Goal: Obtain resource: Download file/media

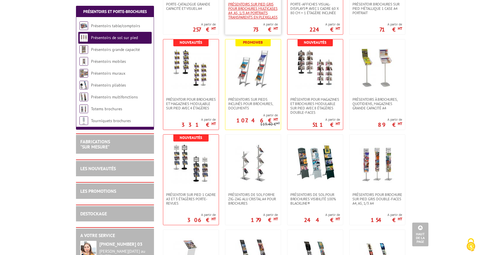
scroll to position [376, 0]
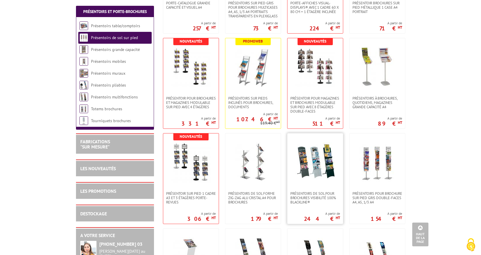
click at [309, 154] on img at bounding box center [315, 162] width 40 height 40
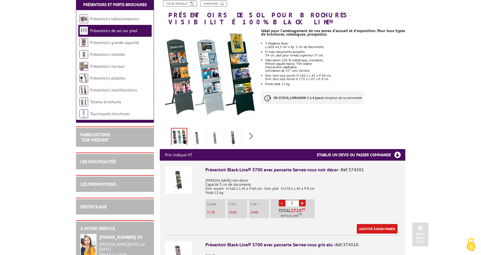
scroll to position [58, 0]
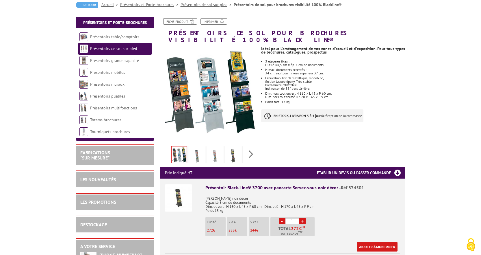
click at [197, 149] on img at bounding box center [197, 156] width 14 height 18
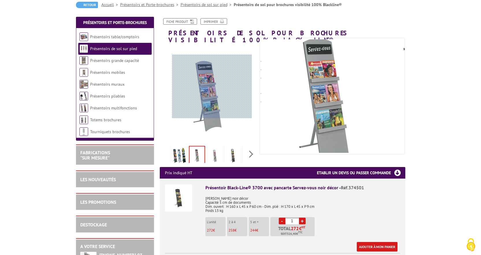
click at [212, 86] on div at bounding box center [212, 87] width 80 height 64
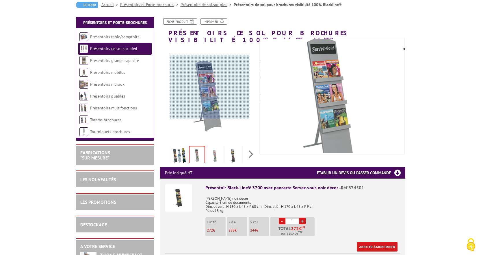
click at [210, 87] on div at bounding box center [210, 87] width 80 height 64
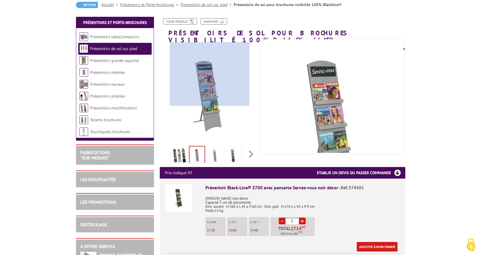
drag, startPoint x: 210, startPoint y: 74, endPoint x: 210, endPoint y: 67, distance: 7.2
click at [210, 74] on div at bounding box center [210, 74] width 80 height 64
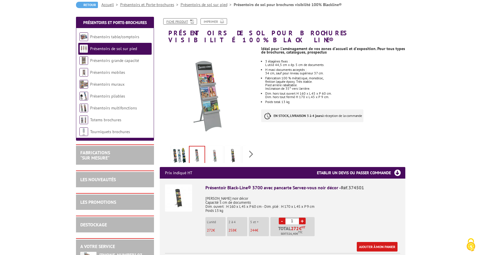
click at [190, 20] on icon at bounding box center [191, 21] width 6 height 5
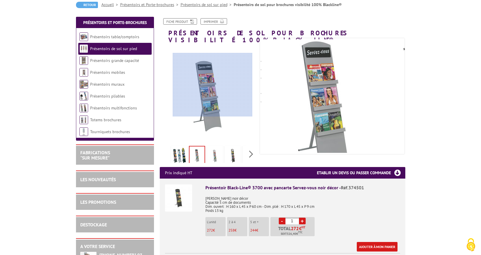
click at [213, 85] on div at bounding box center [213, 85] width 80 height 64
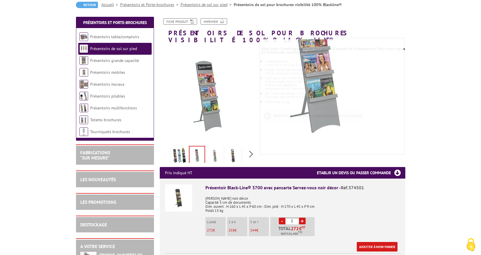
click at [239, 148] on img at bounding box center [233, 156] width 14 height 18
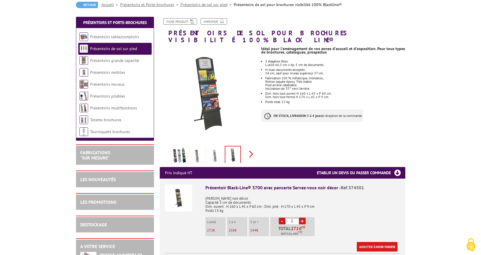
click at [252, 147] on div "Previous Next" at bounding box center [208, 154] width 97 height 20
click at [240, 147] on img at bounding box center [238, 156] width 14 height 18
